Goal: Navigation & Orientation: Find specific page/section

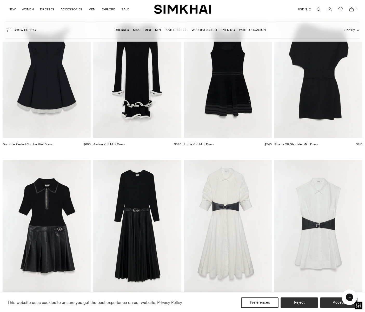
scroll to position [1446, 0]
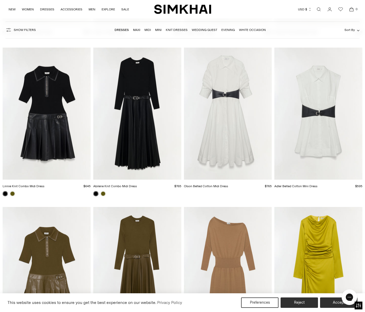
click at [0, 0] on img "Olson Belted Cotton Midi Dress" at bounding box center [0, 0] width 0 height 0
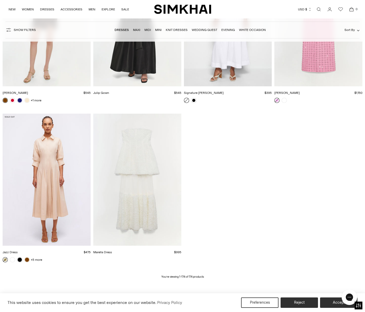
scroll to position [6853, 0]
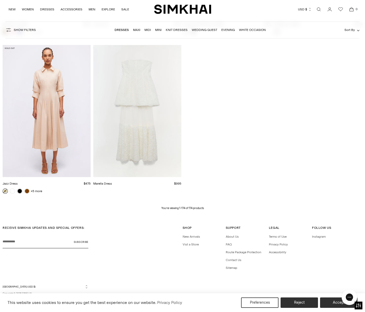
click at [146, 30] on link "Midi" at bounding box center [148, 30] width 6 height 4
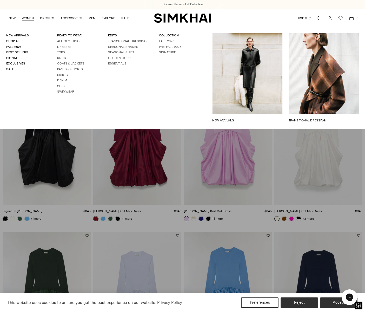
click at [61, 46] on link "Dresses" at bounding box center [64, 47] width 14 height 4
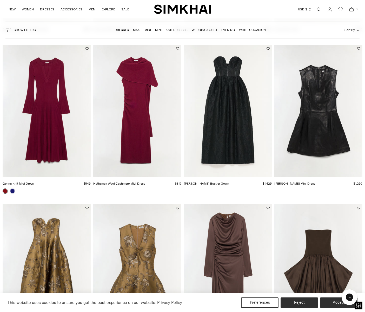
scroll to position [582, 0]
